Goal: Information Seeking & Learning: Learn about a topic

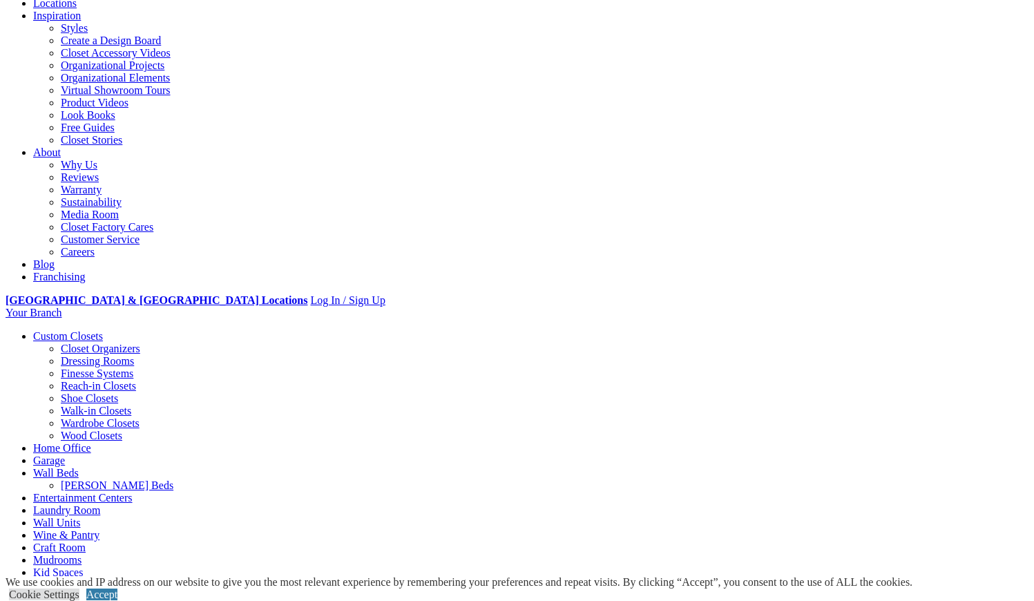
scroll to position [240, 0]
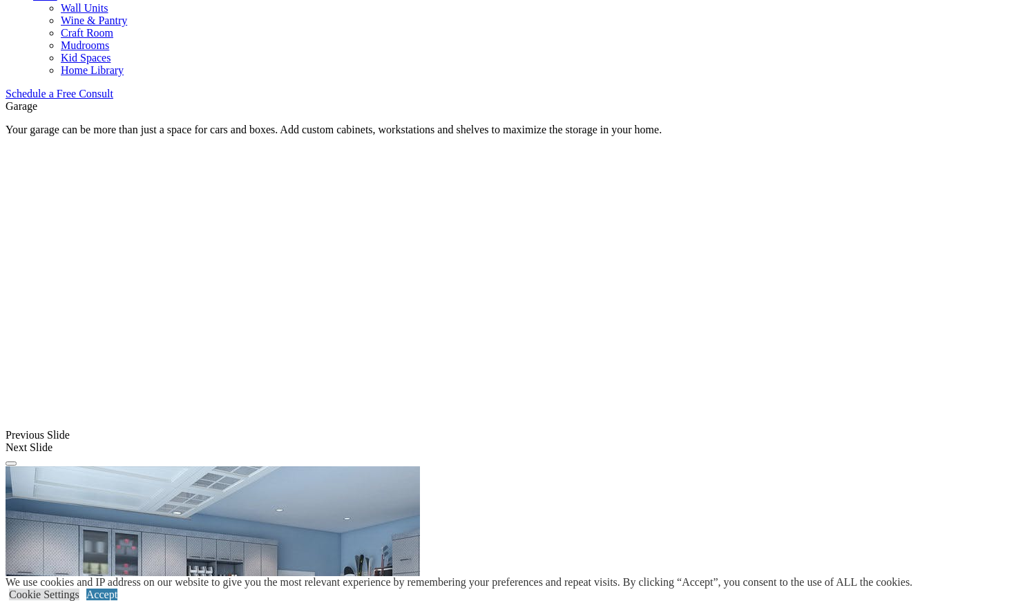
scroll to position [843, 0]
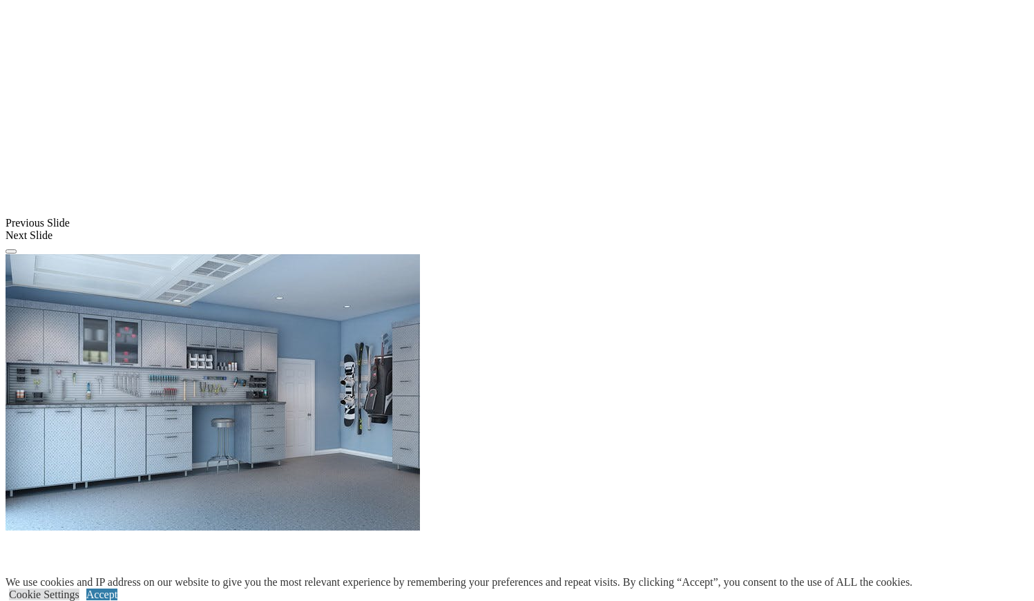
scroll to position [1055, 0]
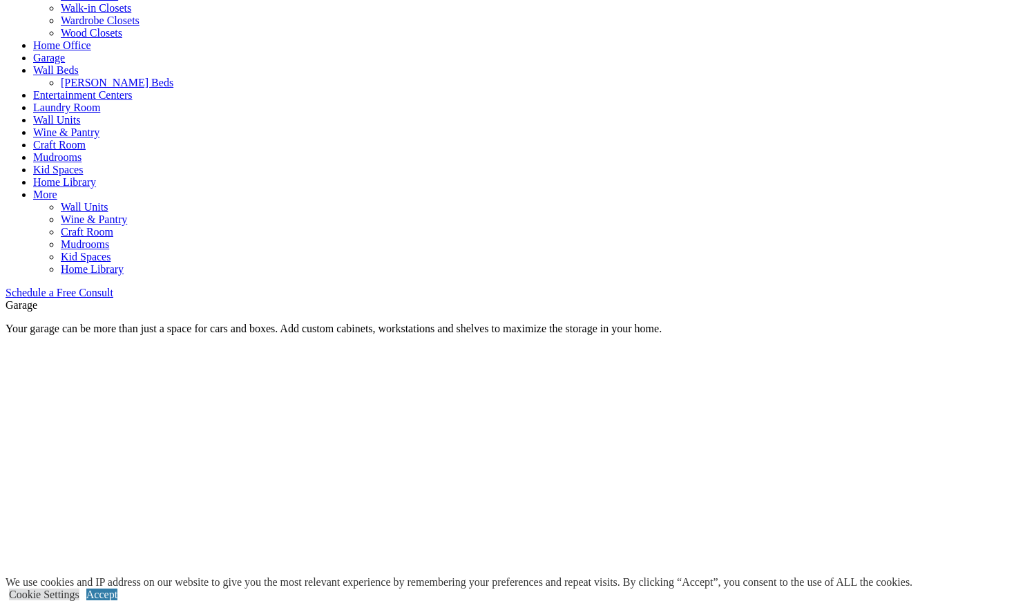
scroll to position [643, 0]
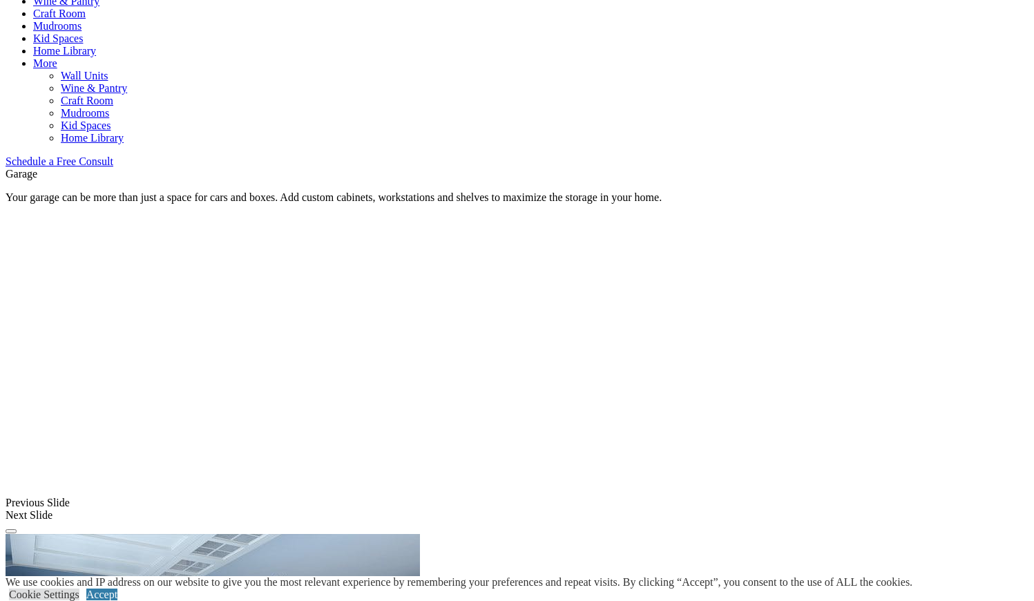
scroll to position [774, 0]
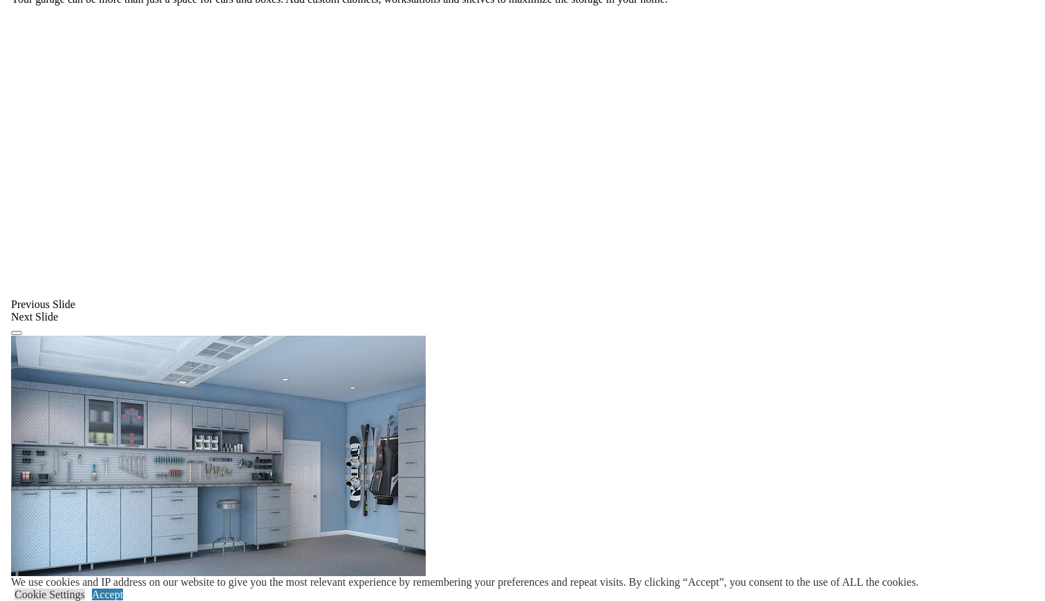
scroll to position [972, 0]
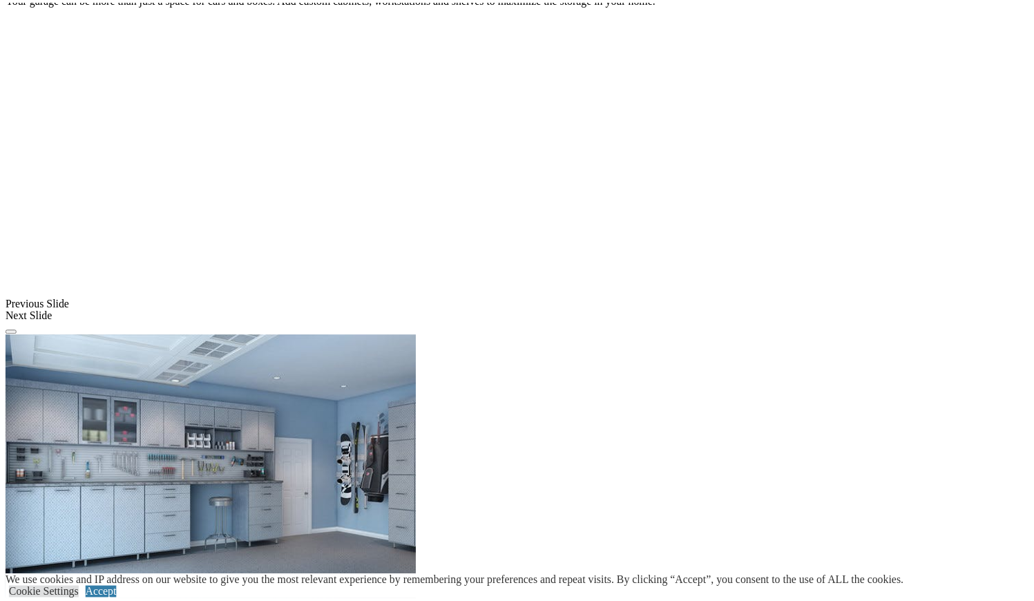
scroll to position [976, 0]
